Goal: Find contact information: Find contact information

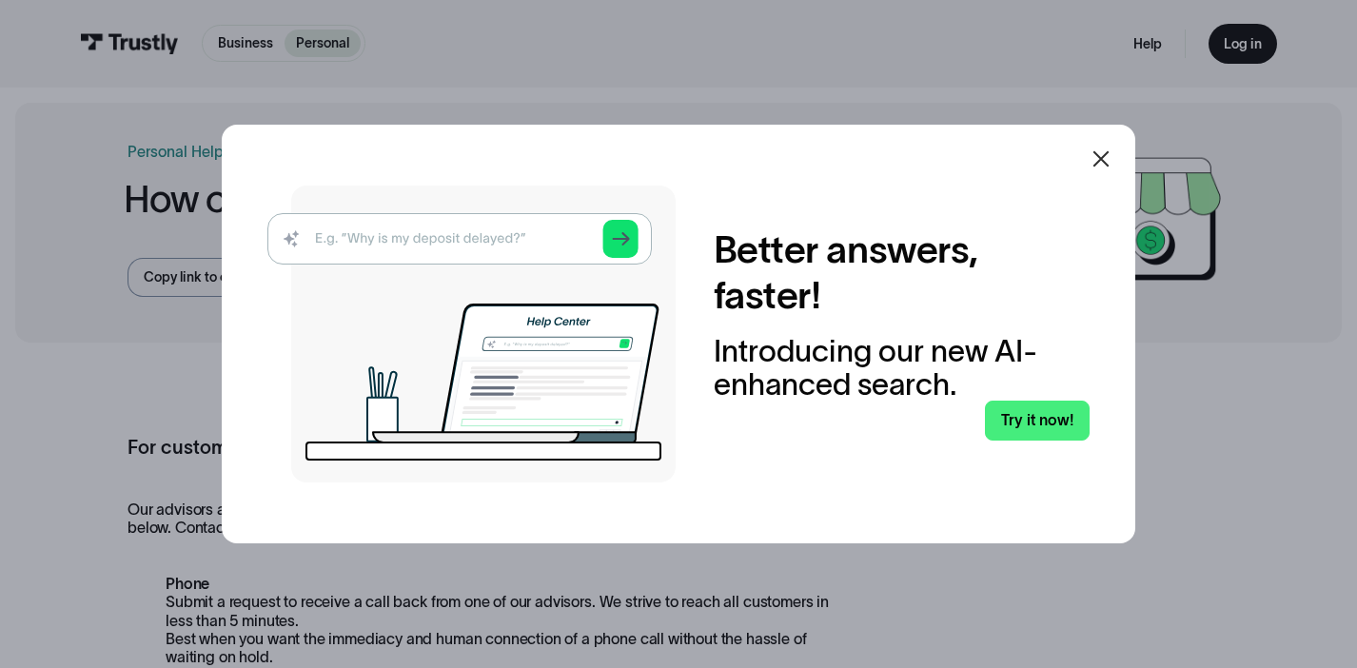
click at [1101, 158] on icon at bounding box center [1101, 159] width 16 height 16
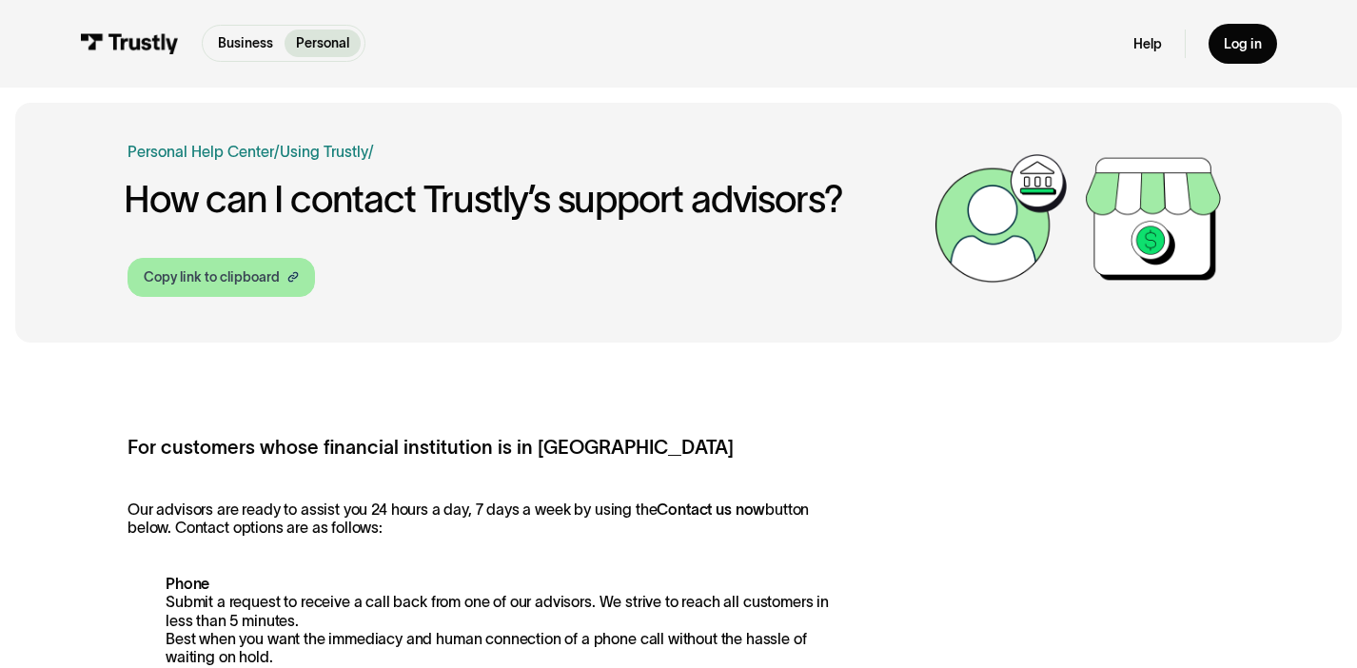
click at [254, 278] on div "Copy link to clipboard" at bounding box center [212, 277] width 136 height 20
click at [144, 50] on img at bounding box center [129, 43] width 99 height 21
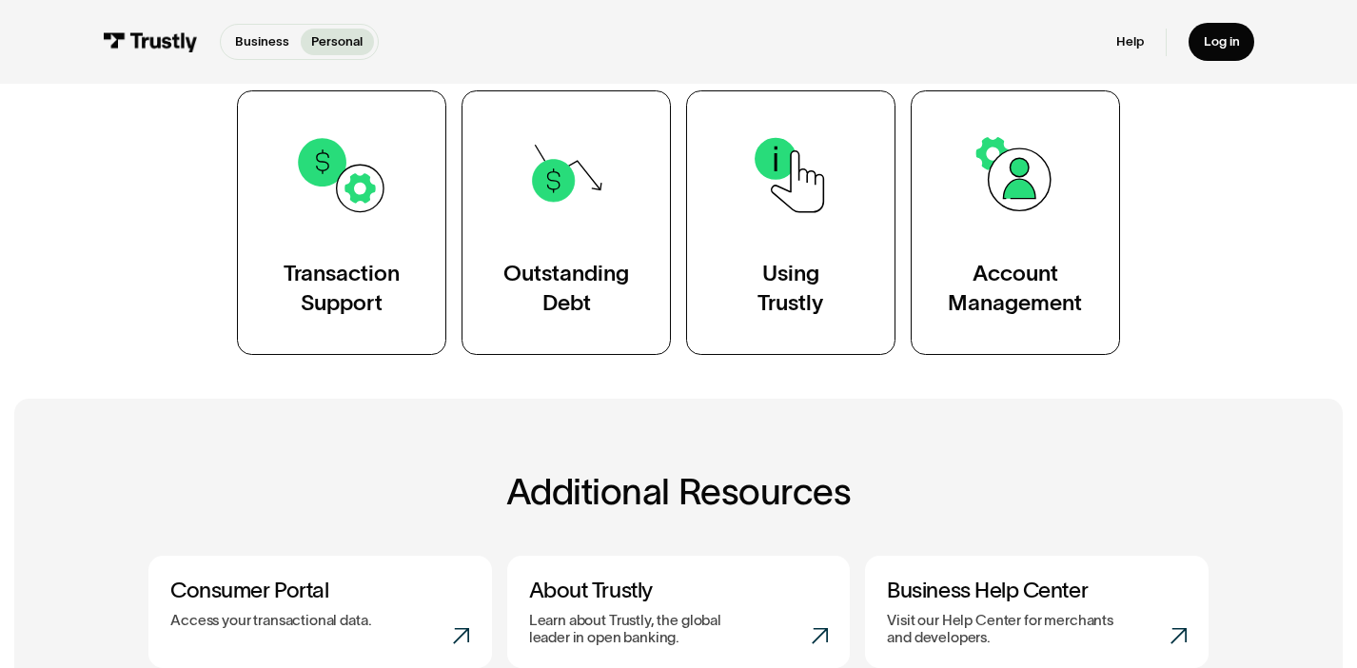
scroll to position [363, 0]
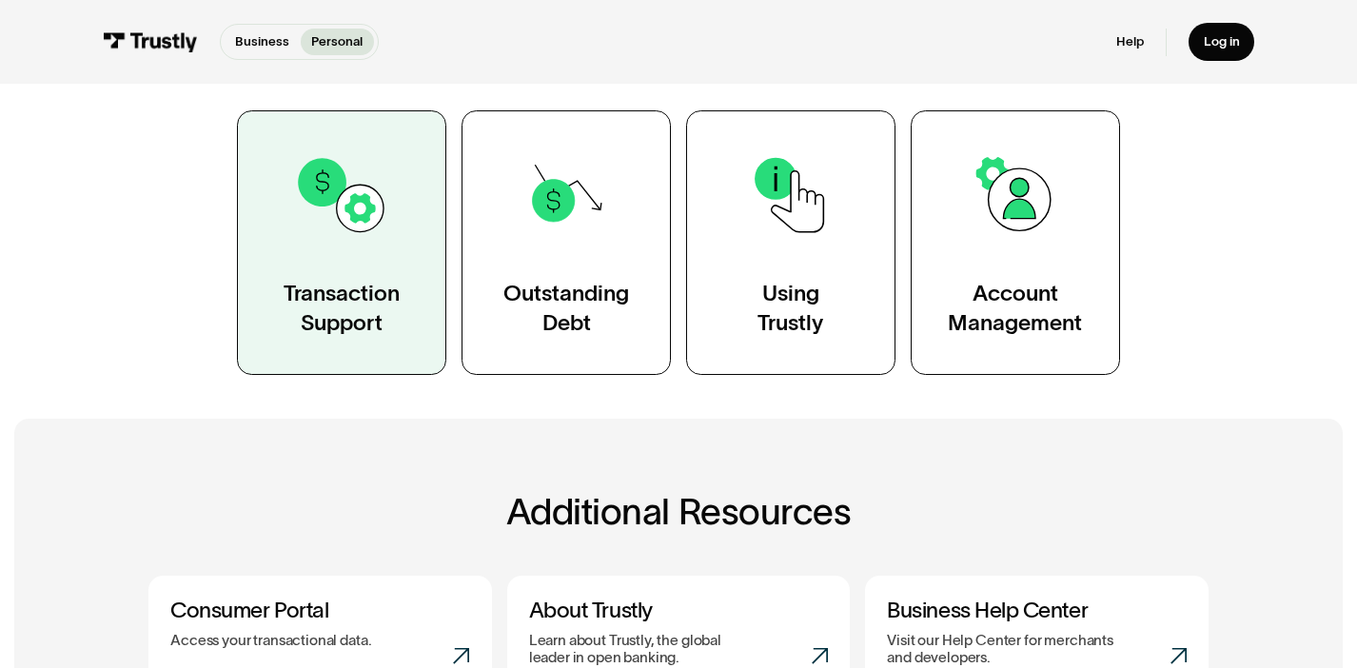
click at [399, 242] on link "Transaction Support" at bounding box center [341, 242] width 209 height 265
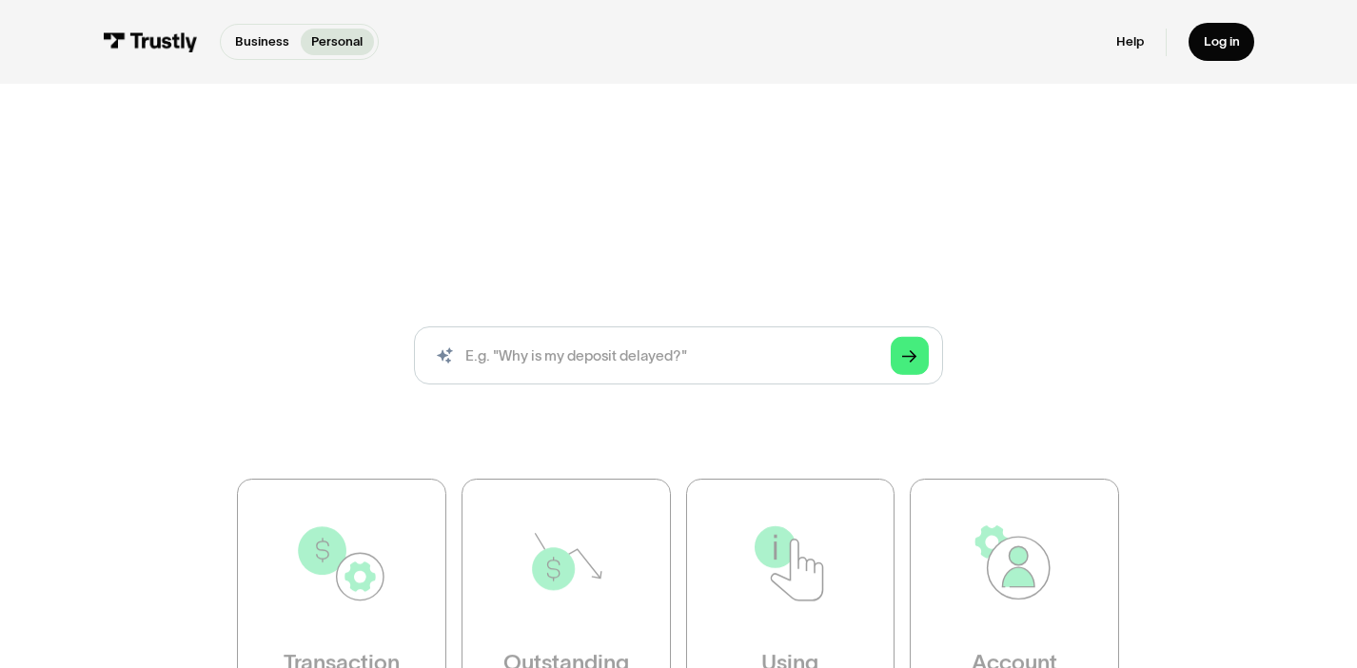
scroll to position [363, 0]
